Goal: Navigation & Orientation: Find specific page/section

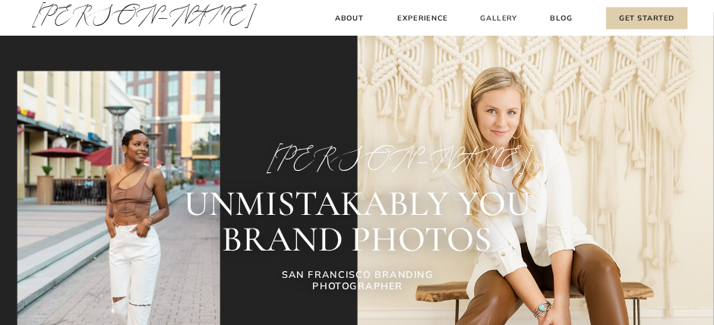
click at [505, 17] on h3 "Gallery" at bounding box center [498, 18] width 39 height 12
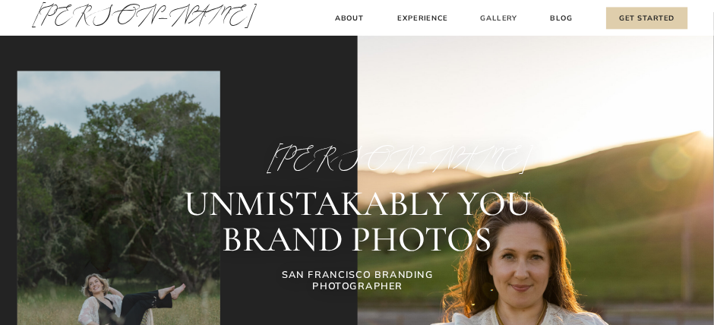
click at [501, 16] on h3 "Gallery" at bounding box center [498, 18] width 39 height 12
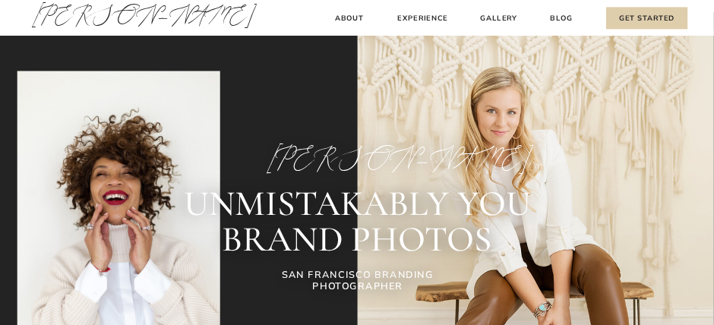
scroll to position [76, 0]
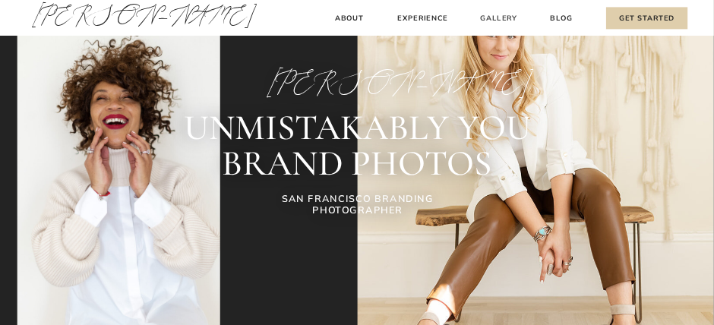
click at [501, 17] on h3 "Gallery" at bounding box center [498, 18] width 39 height 12
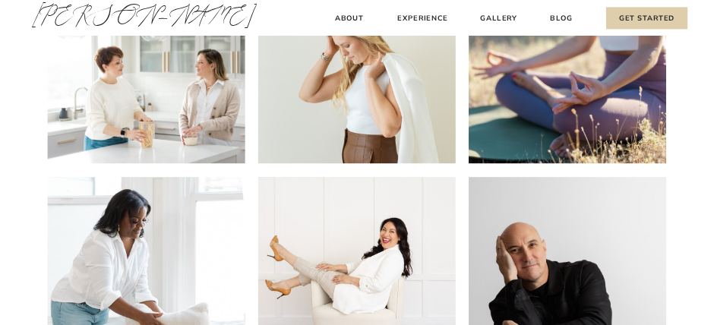
scroll to position [380, 0]
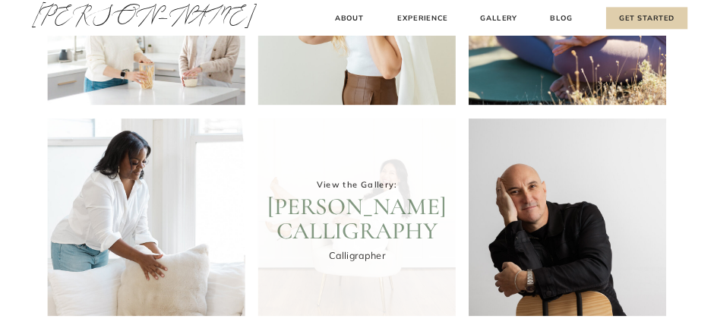
click at [379, 232] on div at bounding box center [356, 216] width 197 height 197
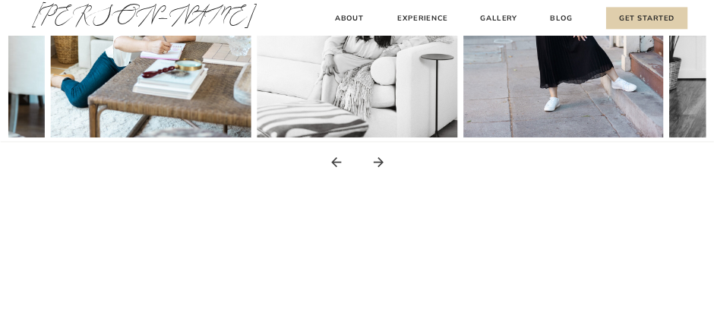
scroll to position [455, 0]
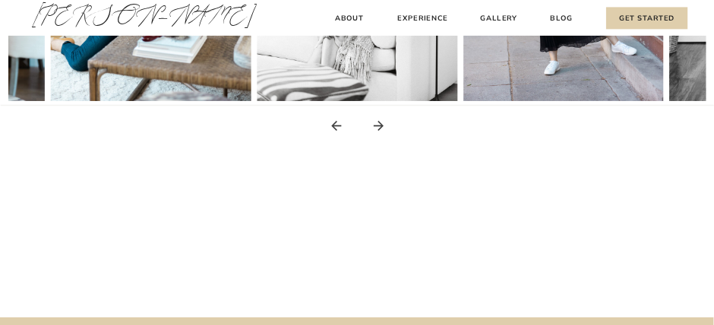
click at [377, 125] on icon at bounding box center [379, 126] width 10 height 10
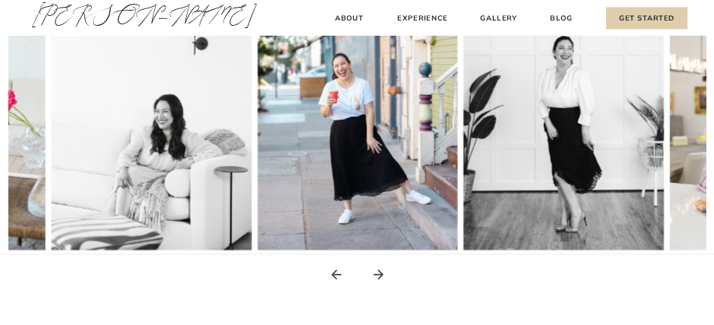
scroll to position [303, 0]
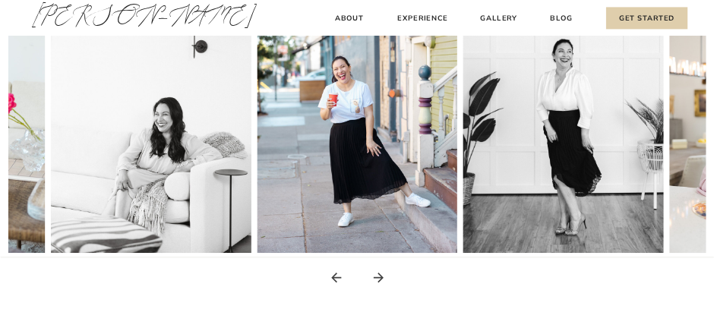
click at [375, 279] on icon at bounding box center [378, 277] width 15 height 15
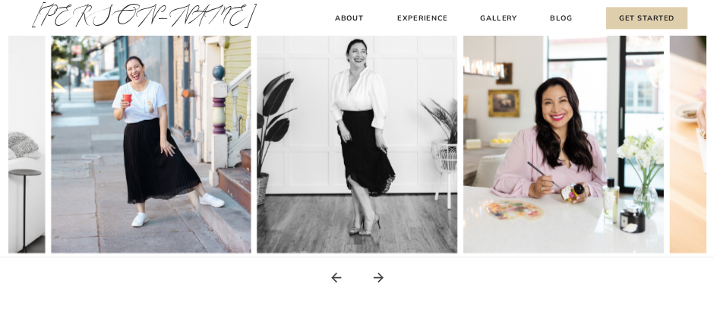
click at [375, 279] on icon at bounding box center [378, 277] width 15 height 15
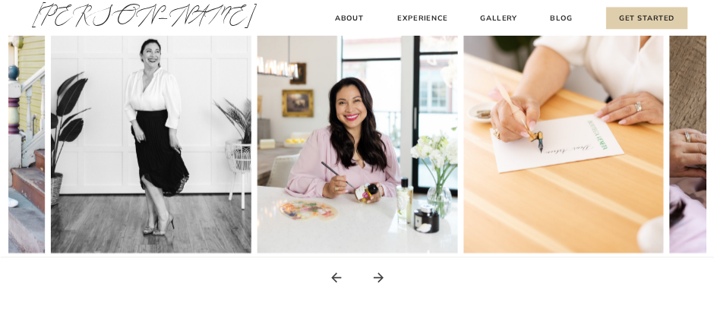
click at [375, 279] on icon at bounding box center [378, 277] width 15 height 15
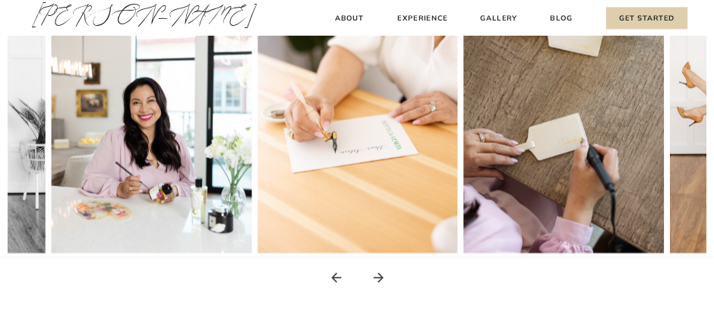
click at [375, 279] on icon at bounding box center [378, 277] width 15 height 15
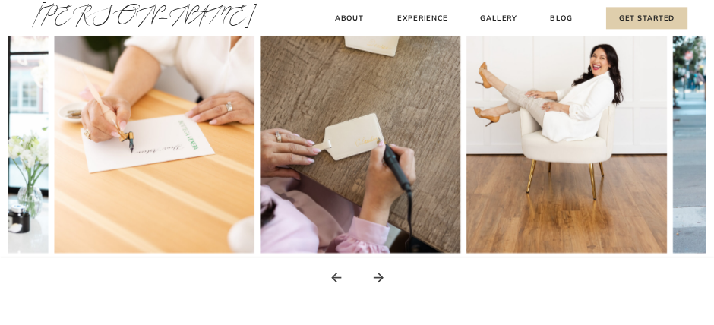
click at [375, 279] on icon at bounding box center [378, 277] width 15 height 15
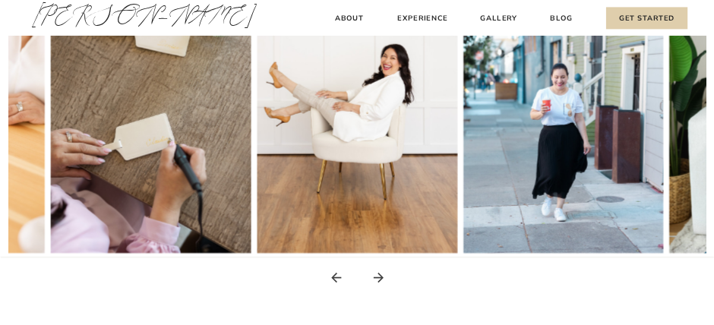
click at [375, 279] on icon at bounding box center [378, 277] width 15 height 15
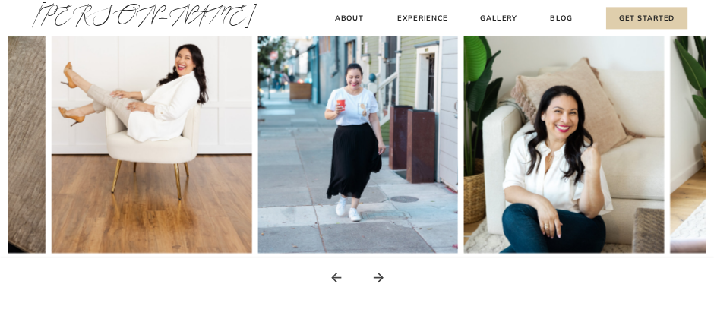
click at [376, 279] on icon at bounding box center [378, 277] width 15 height 15
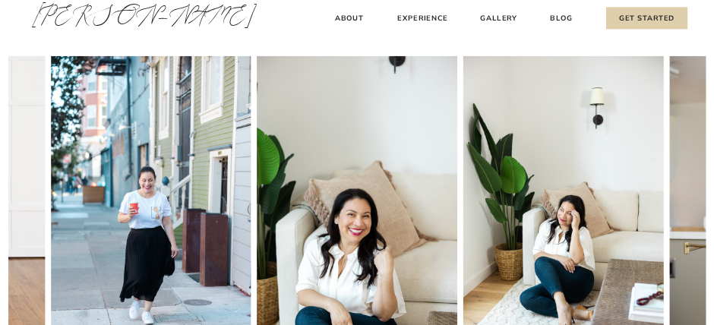
scroll to position [228, 0]
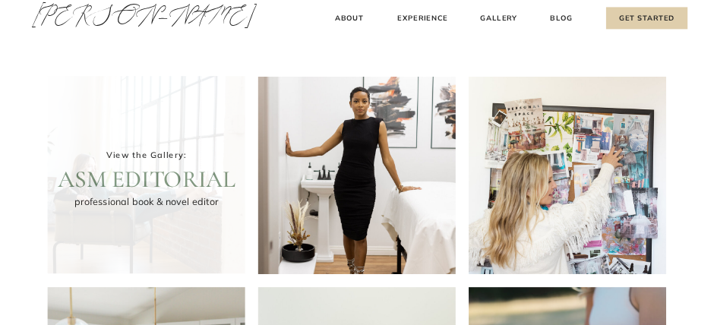
click at [165, 215] on div at bounding box center [146, 174] width 197 height 197
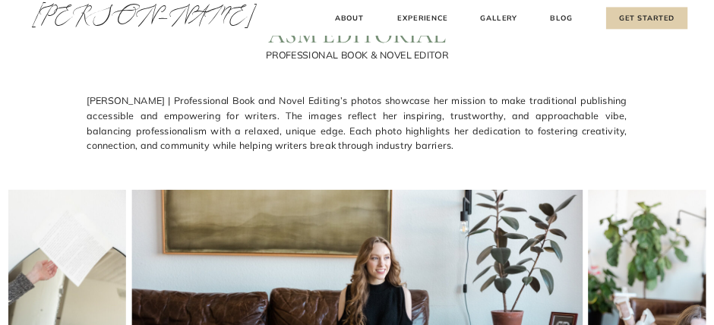
scroll to position [76, 0]
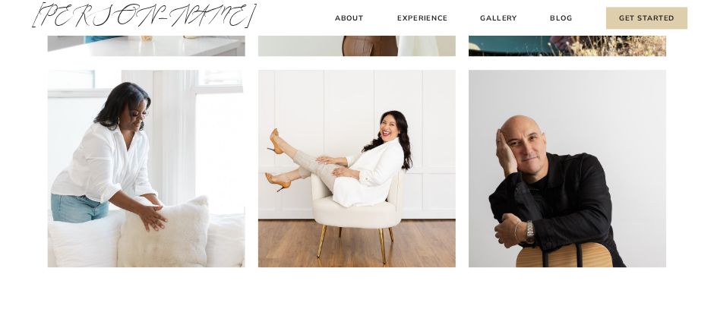
scroll to position [455, 0]
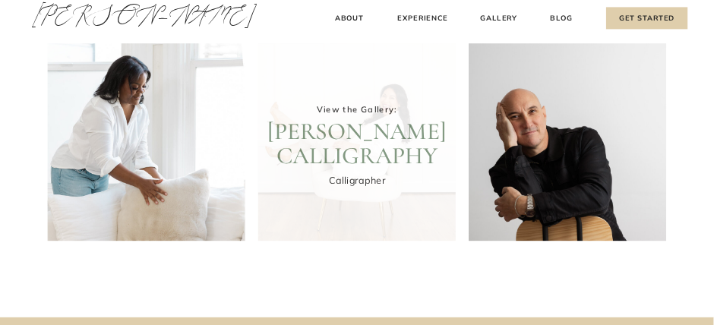
click at [371, 169] on div at bounding box center [356, 141] width 197 height 197
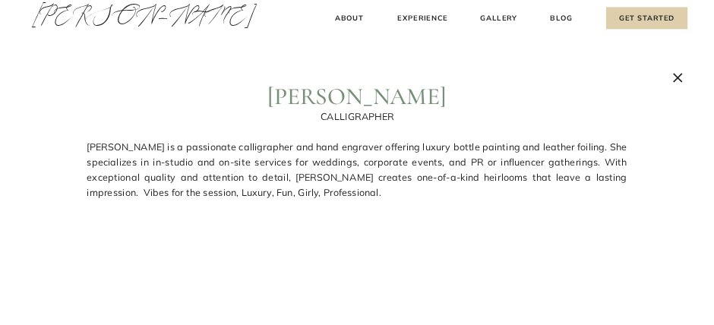
scroll to position [0, 0]
